Goal: Use online tool/utility: Utilize a website feature to perform a specific function

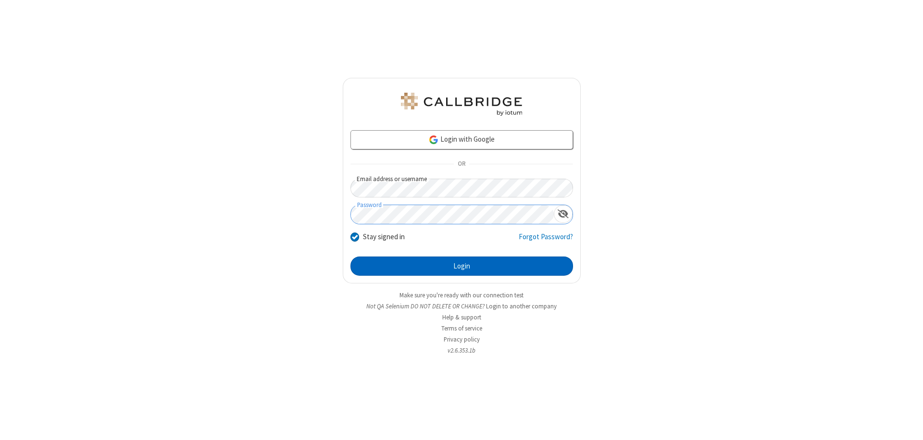
click at [462, 266] on button "Login" at bounding box center [461, 266] width 223 height 19
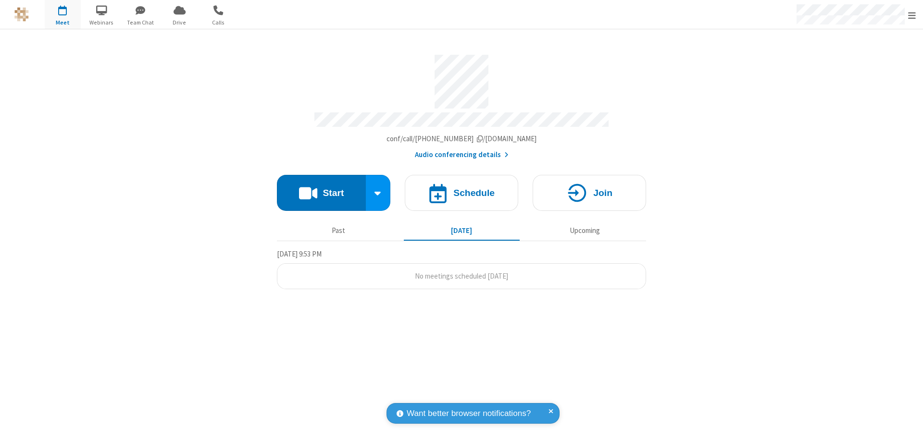
click at [321, 188] on button "Start" at bounding box center [321, 193] width 89 height 36
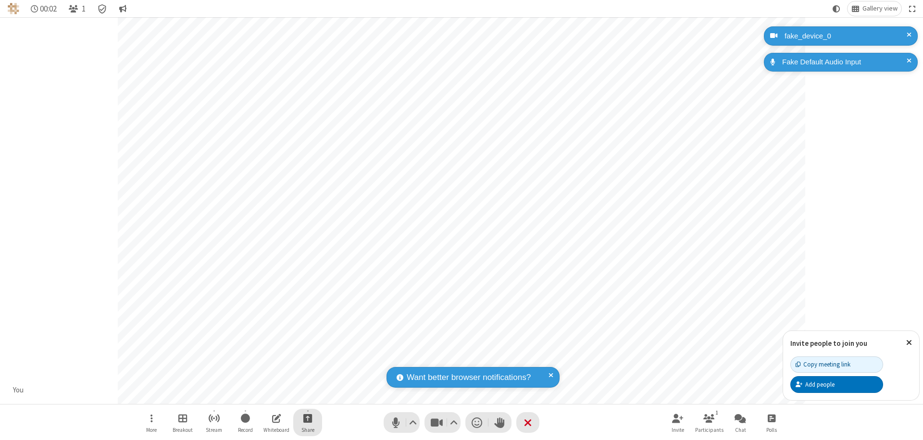
click at [308, 418] on span "Start sharing" at bounding box center [307, 418] width 9 height 12
click at [307, 360] on span "Share additional camera" at bounding box center [313, 362] width 71 height 8
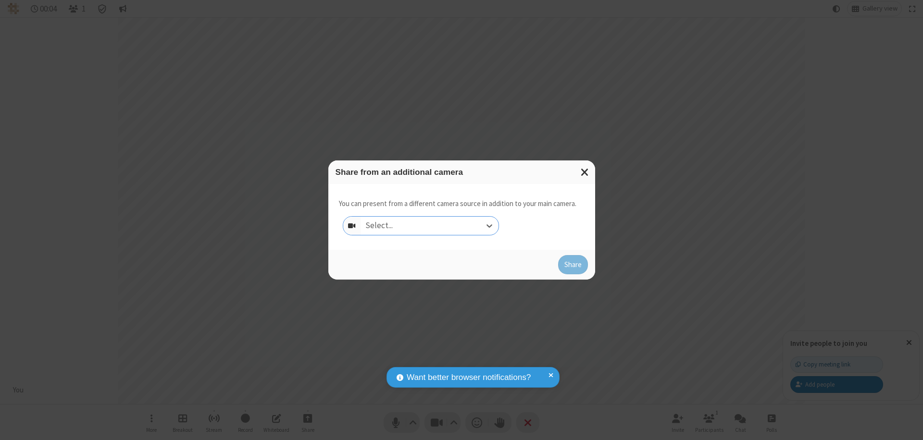
click at [429, 226] on div "Select..." at bounding box center [430, 226] width 138 height 18
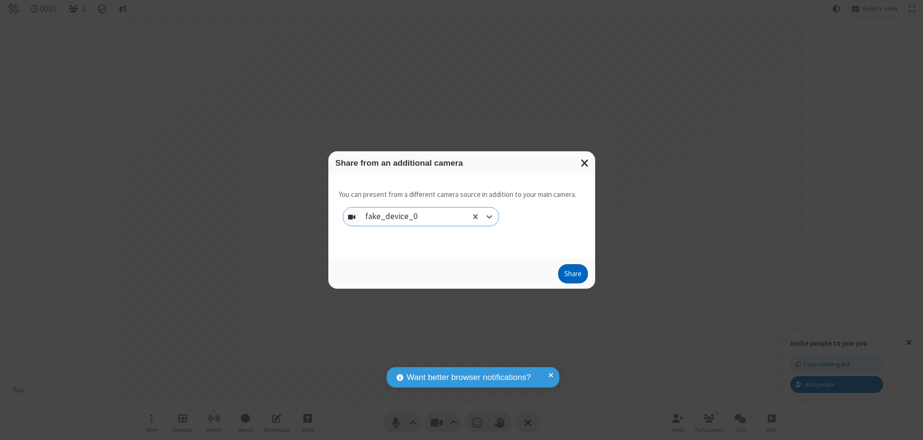
click at [573, 276] on button "Share" at bounding box center [573, 273] width 30 height 19
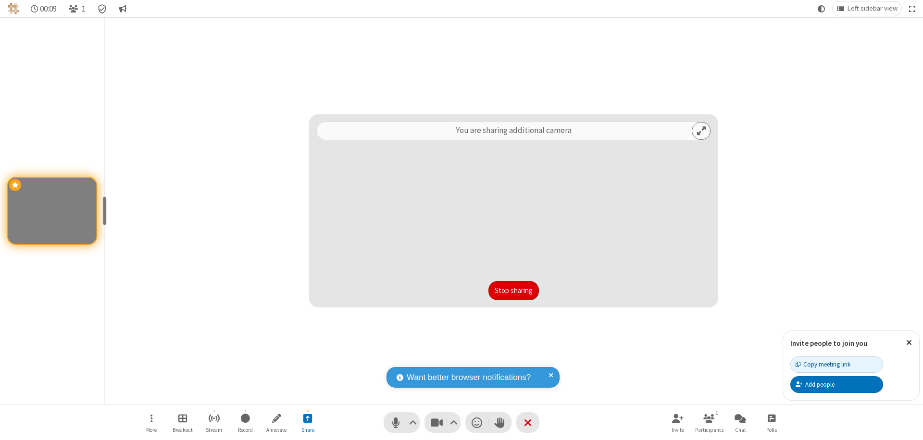
click at [513, 291] on button "Stop sharing" at bounding box center [513, 290] width 50 height 19
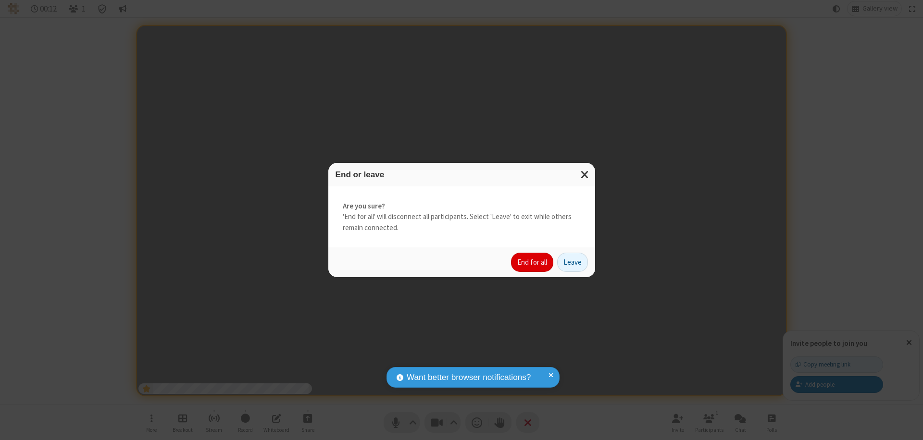
click at [533, 262] on button "End for all" at bounding box center [532, 262] width 42 height 19
